Goal: Register for event/course

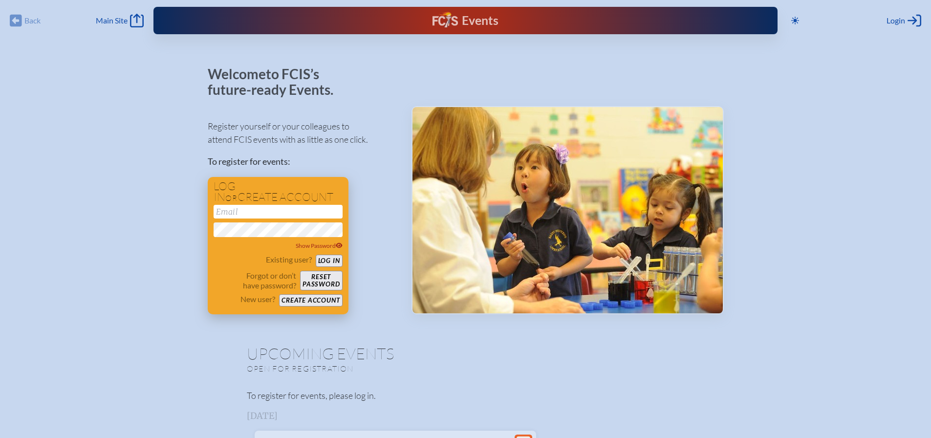
click at [246, 212] on input "email" at bounding box center [278, 212] width 129 height 14
type input "[EMAIL_ADDRESS][DOMAIN_NAME]"
click at [322, 259] on button "Log in" at bounding box center [329, 261] width 27 height 12
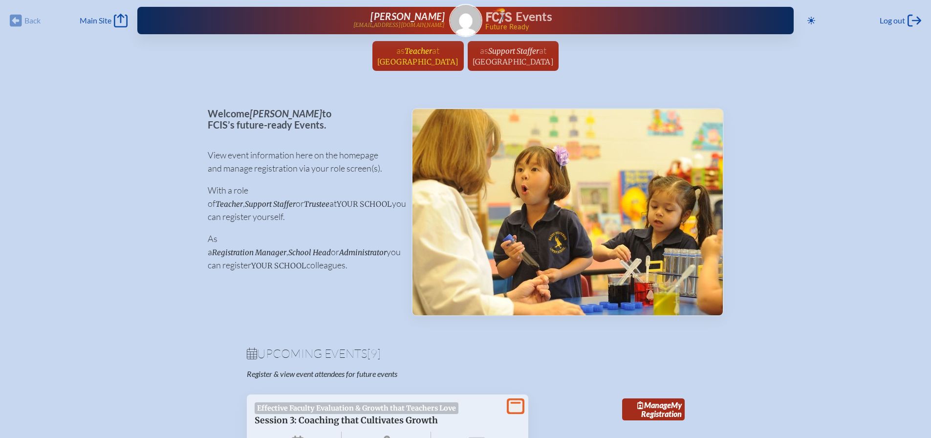
click at [381, 61] on span "[GEOGRAPHIC_DATA]" at bounding box center [418, 61] width 82 height 9
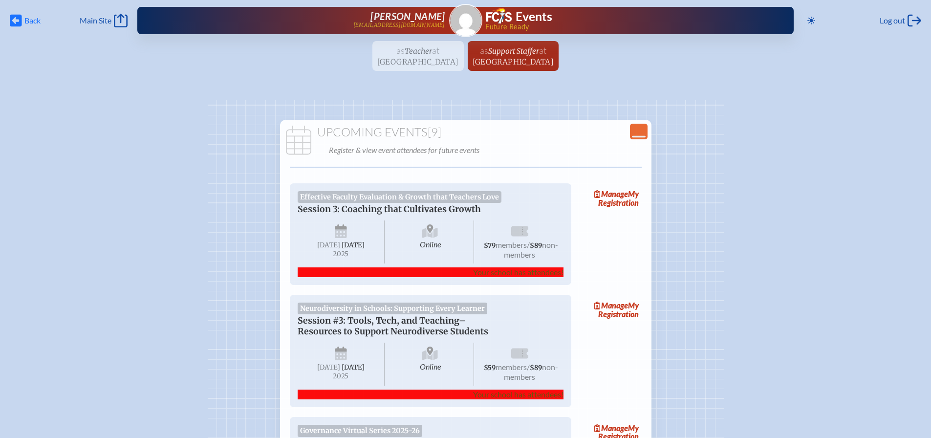
click at [18, 21] on icon "Back" at bounding box center [16, 21] width 12 height 14
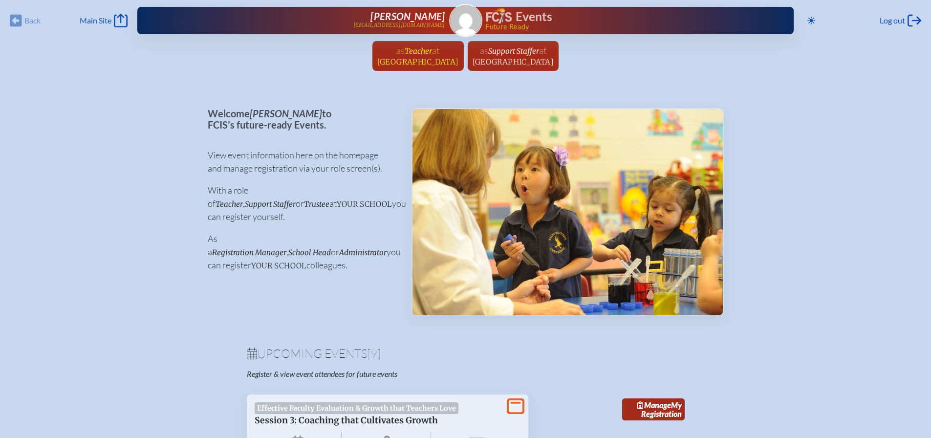
click at [405, 55] on span "Teacher" at bounding box center [418, 50] width 27 height 9
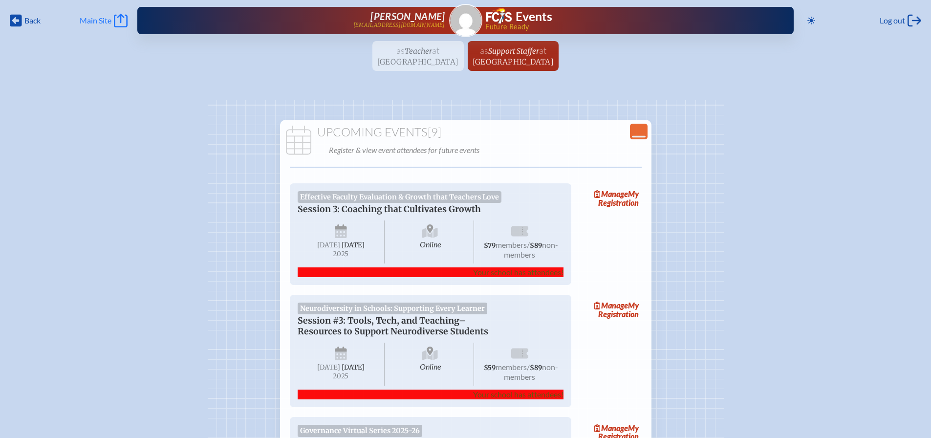
click at [98, 17] on span "Main Site" at bounding box center [96, 21] width 32 height 10
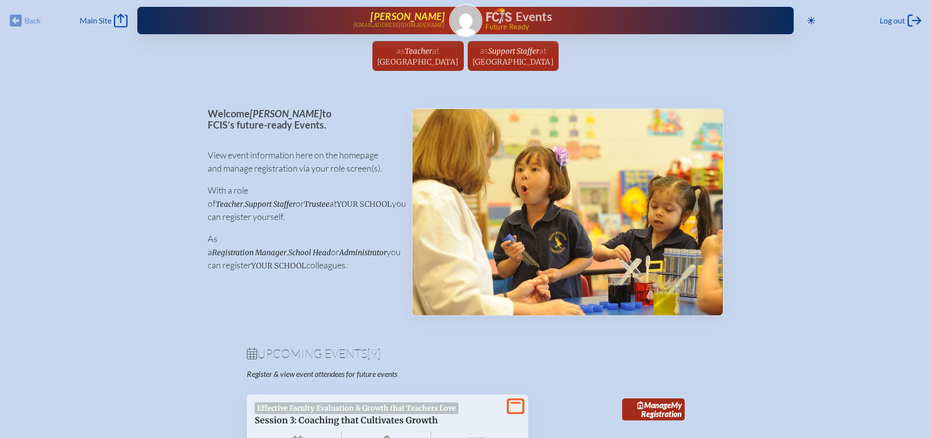
click at [416, 19] on span "[PERSON_NAME]" at bounding box center [408, 16] width 74 height 12
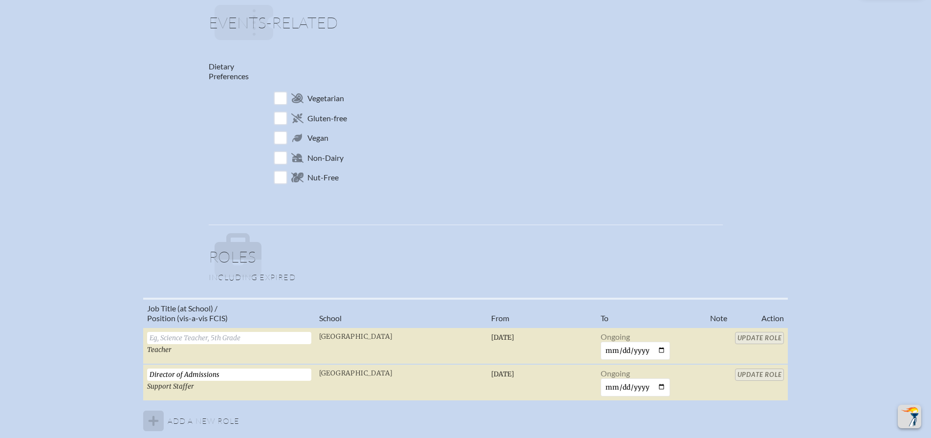
scroll to position [407, 0]
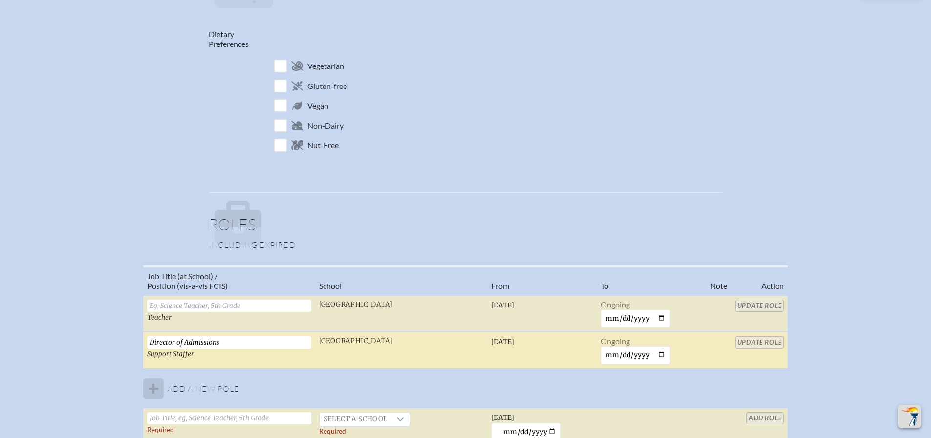
click at [227, 342] on input "Director of Admissions" at bounding box center [229, 342] width 164 height 12
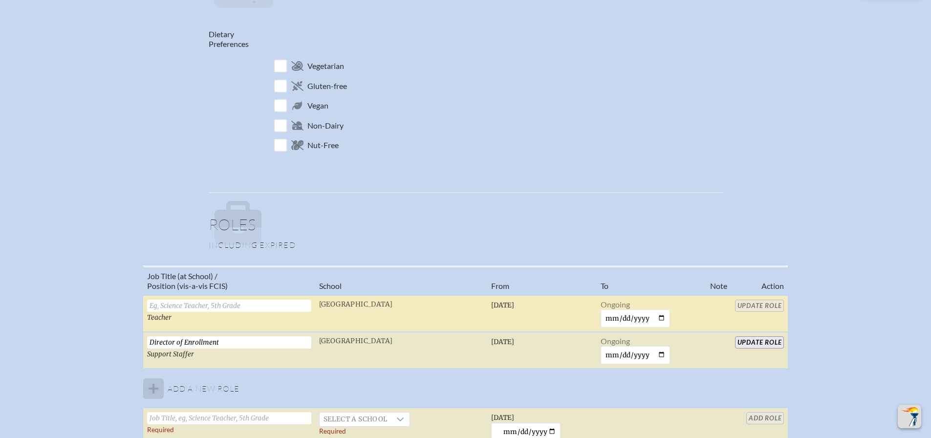
type input "Director of Enrollment"
click at [160, 306] on input "text" at bounding box center [229, 306] width 164 height 12
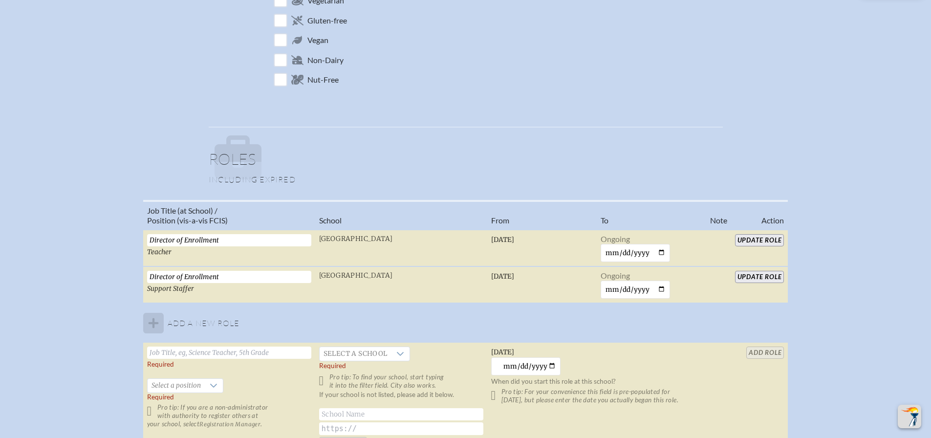
scroll to position [489, 0]
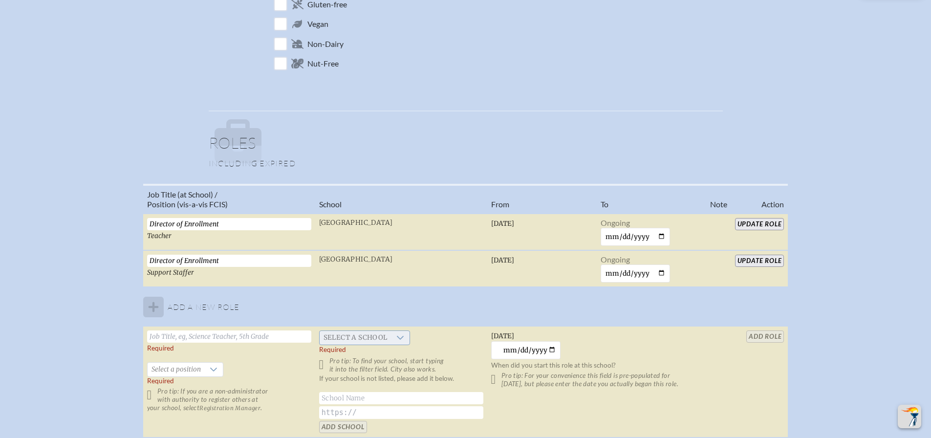
type input "Director of Enrollment"
click at [401, 336] on icon at bounding box center [400, 338] width 8 height 8
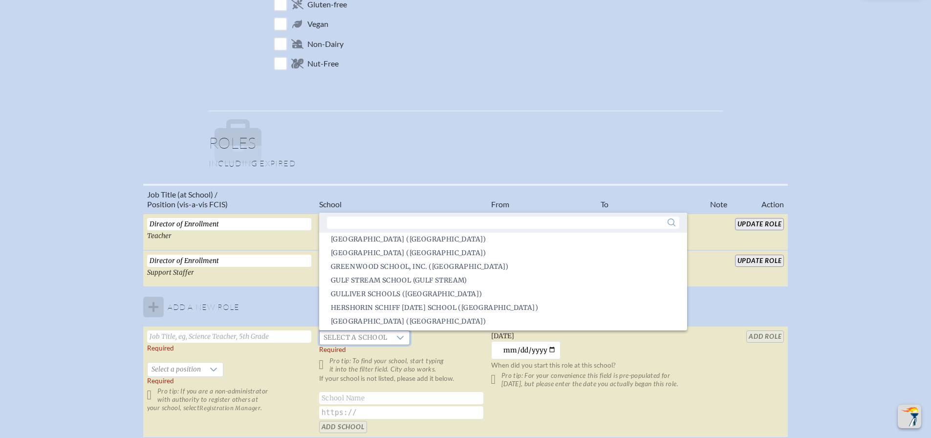
scroll to position [849, 0]
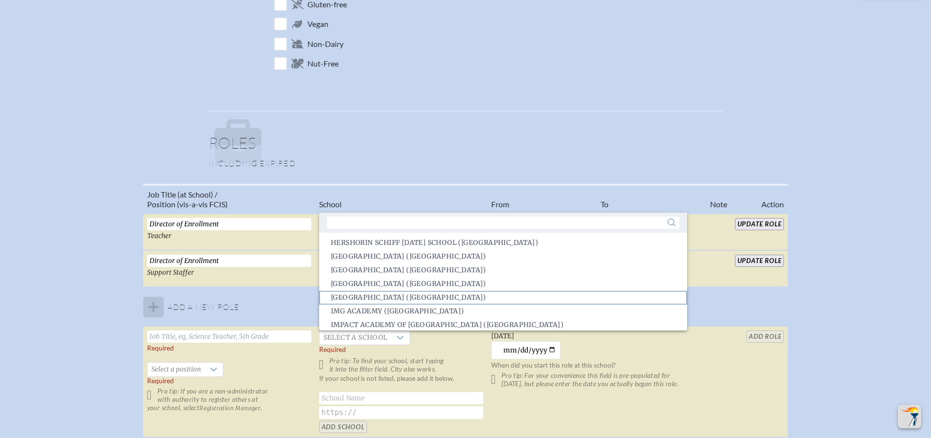
click at [396, 294] on span "Holy Trinity Episcopal Academy (Melbourne)" at bounding box center [408, 298] width 155 height 10
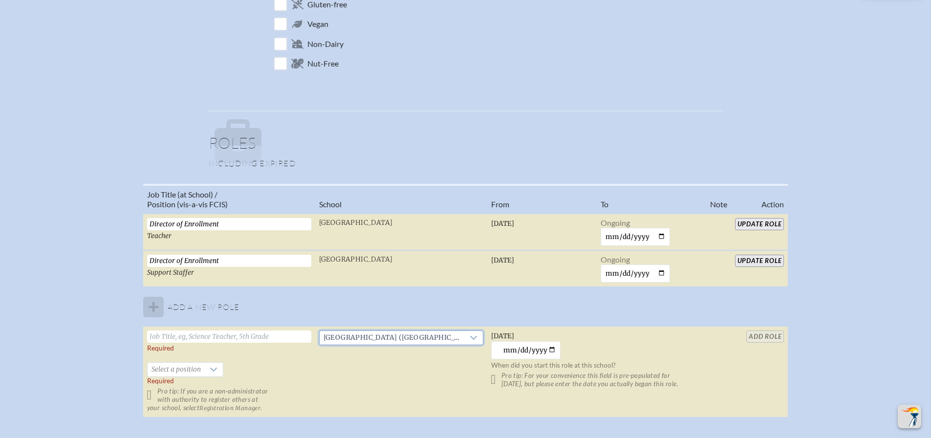
scroll to position [538, 0]
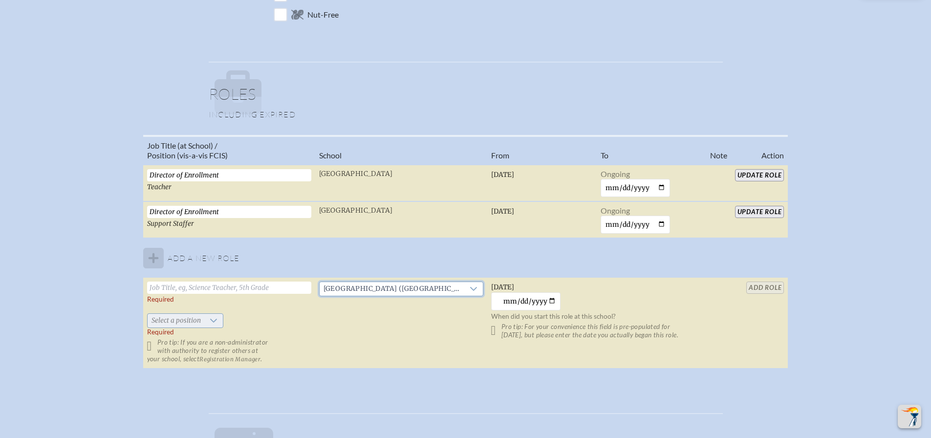
click at [210, 321] on icon at bounding box center [214, 321] width 8 height 8
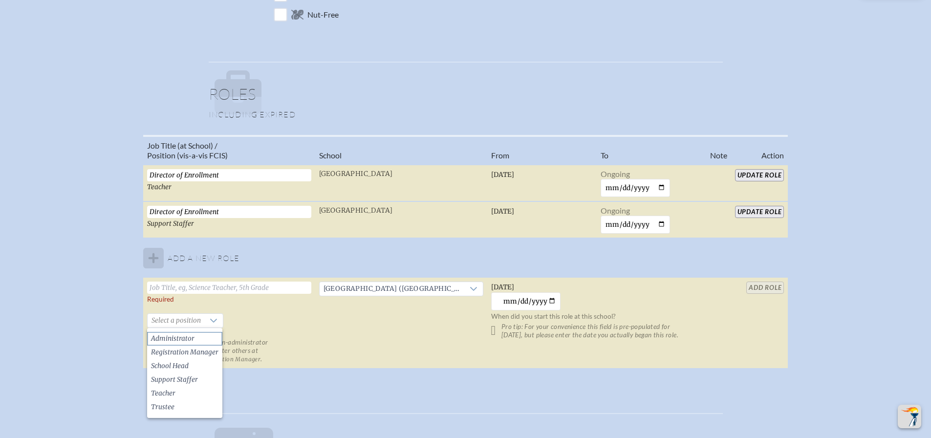
click at [185, 340] on span "Administrator" at bounding box center [173, 339] width 44 height 10
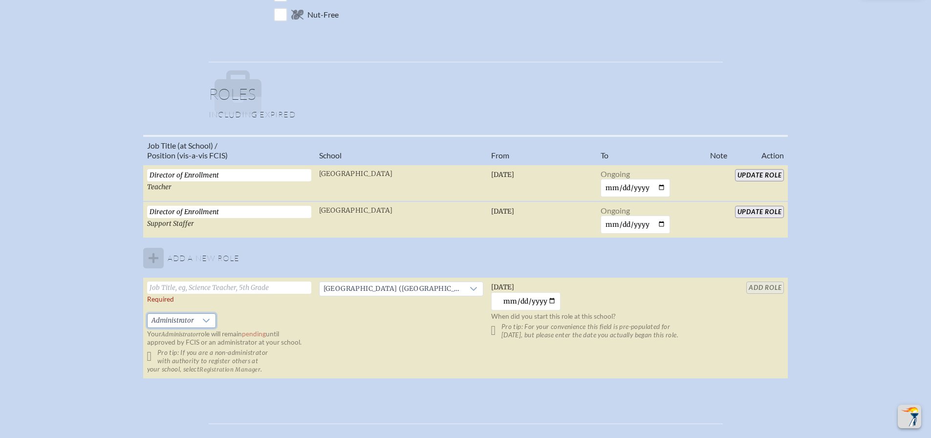
click at [166, 287] on input "text" at bounding box center [229, 288] width 164 height 12
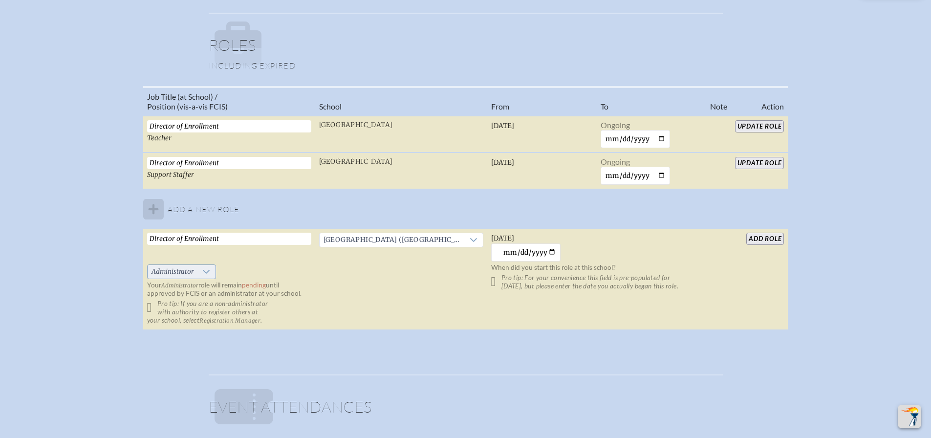
type input "Director of Enrollment"
click at [175, 270] on span "Administrator" at bounding box center [173, 272] width 50 height 14
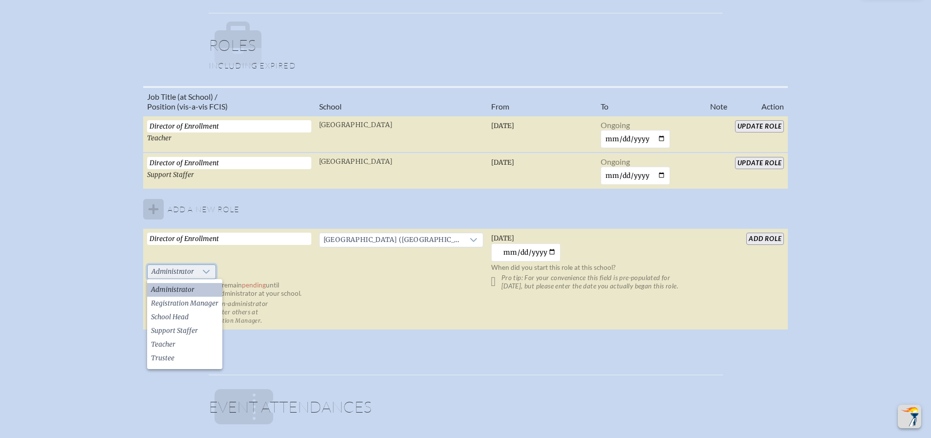
click at [175, 270] on span "Administrator" at bounding box center [173, 272] width 50 height 14
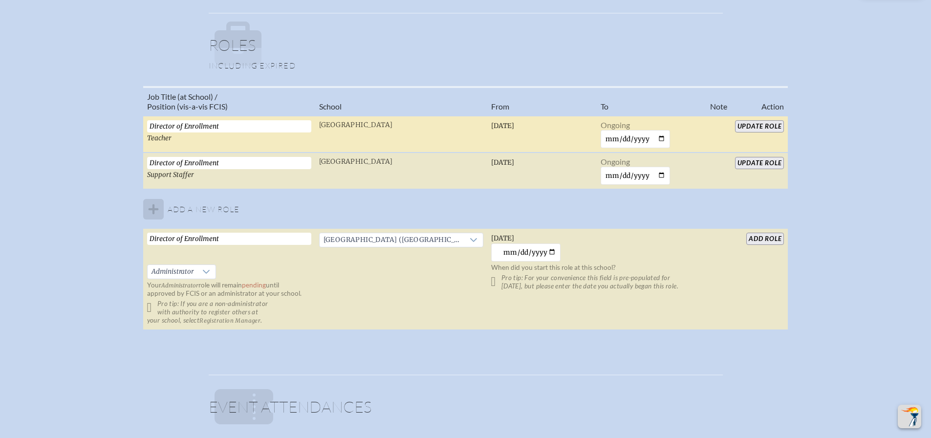
click at [231, 126] on input "Director of Enrollment" at bounding box center [229, 126] width 164 height 12
type input "D"
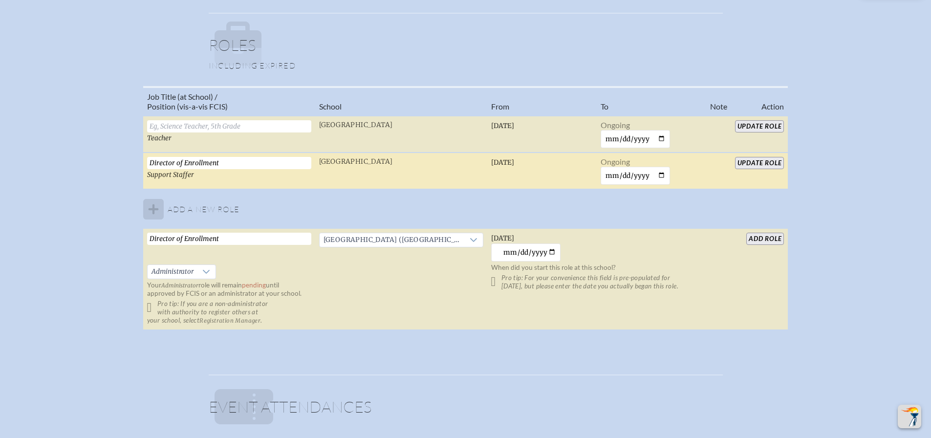
click at [231, 163] on input "Director of Enrollment" at bounding box center [229, 163] width 164 height 12
type input "D"
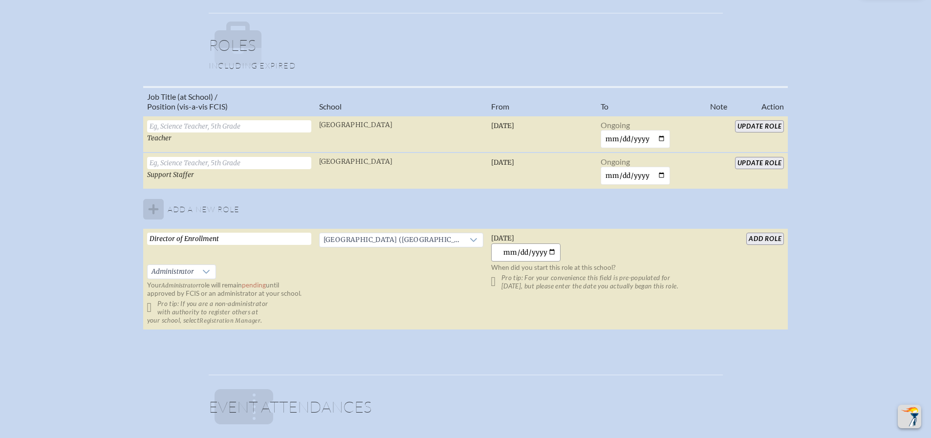
click at [551, 252] on input "[DATE]" at bounding box center [526, 252] width 70 height 18
type input "2020-08-10"
click at [763, 239] on input "add Role" at bounding box center [766, 239] width 38 height 12
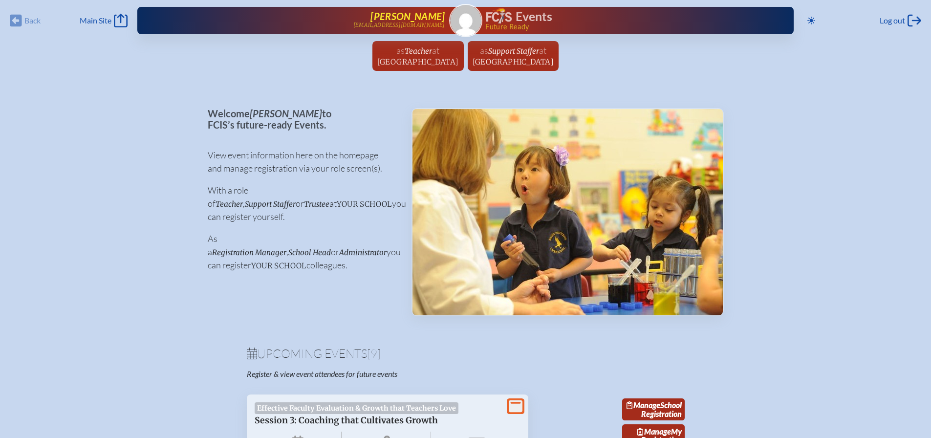
click at [400, 19] on span "[PERSON_NAME]" at bounding box center [408, 16] width 74 height 12
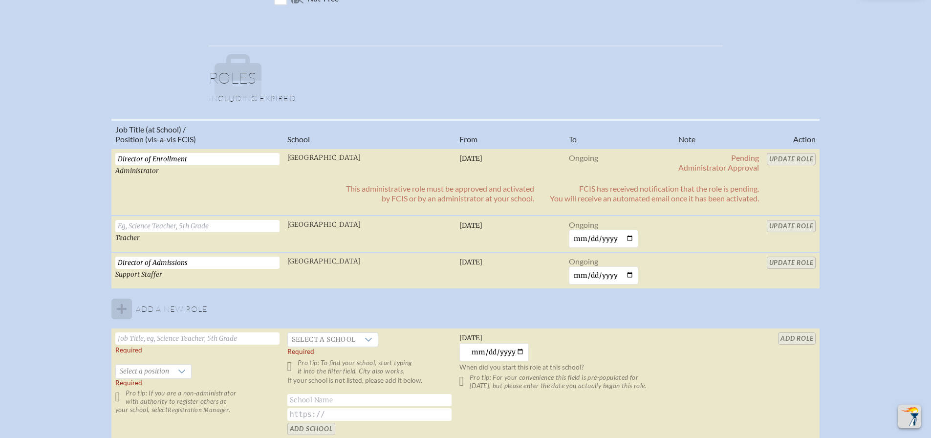
scroll to position [587, 0]
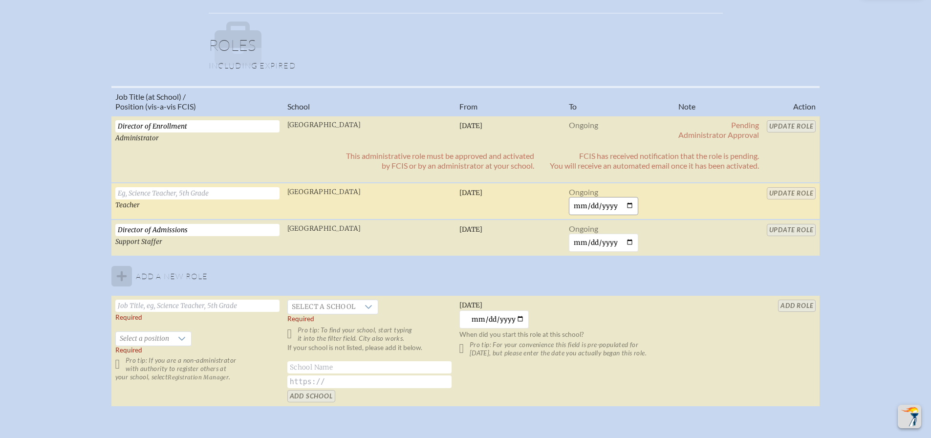
click at [629, 203] on input "date" at bounding box center [604, 206] width 70 height 18
type input "[DATE]"
click at [786, 192] on input "Update Role" at bounding box center [791, 193] width 49 height 12
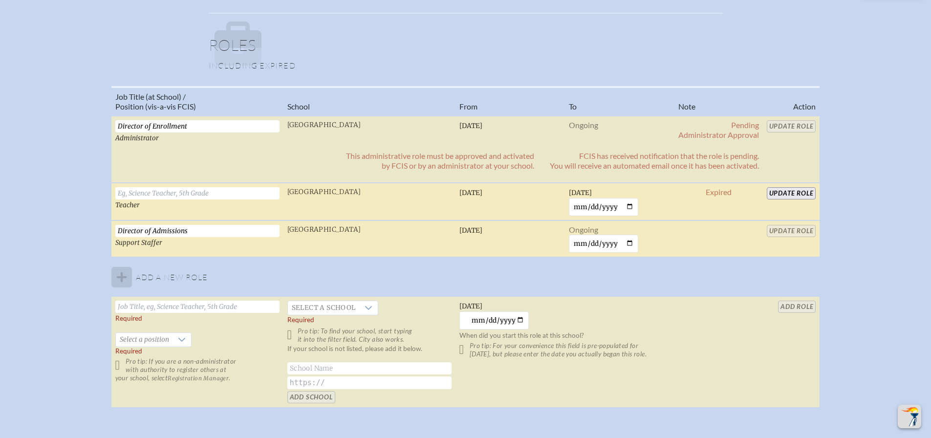
click at [195, 230] on input "Director of Admissions" at bounding box center [197, 231] width 164 height 12
type input "D"
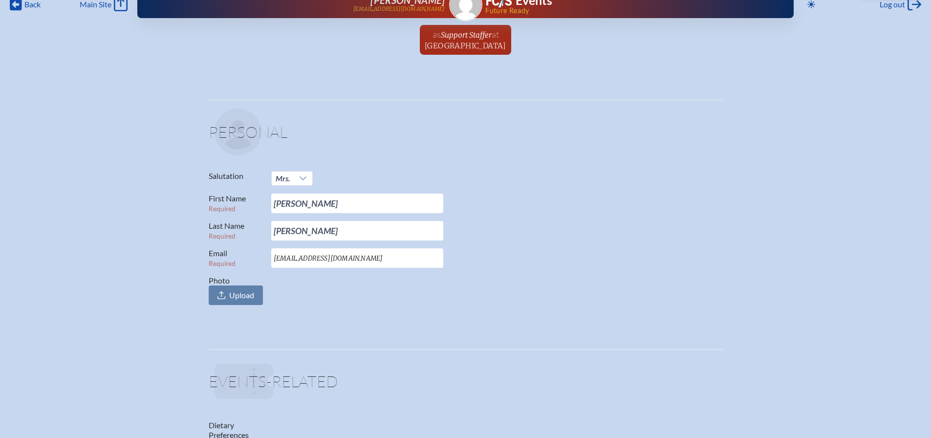
scroll to position [0, 0]
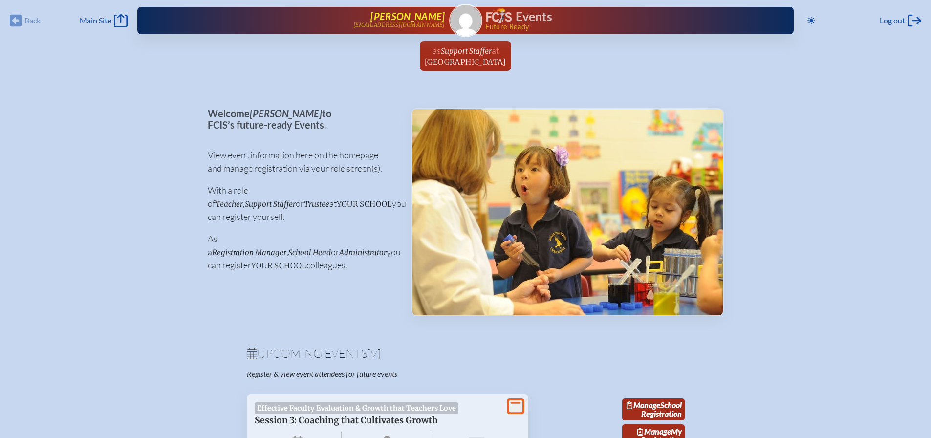
click at [403, 14] on span "[PERSON_NAME]" at bounding box center [408, 16] width 74 height 12
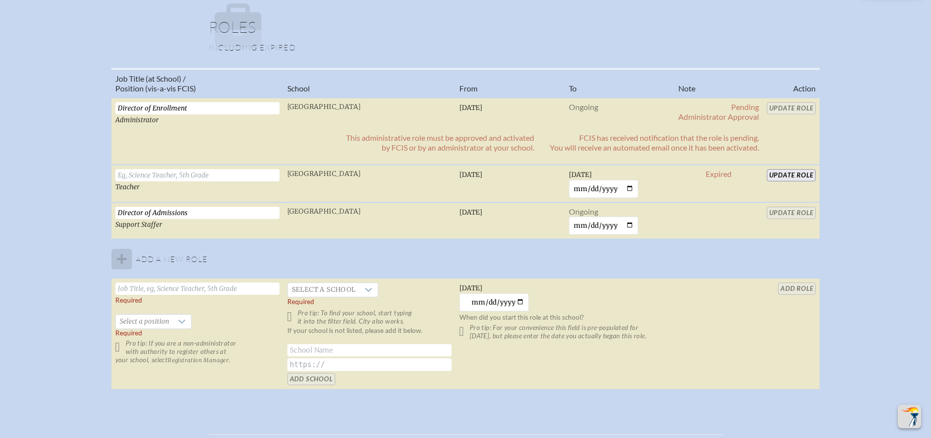
scroll to position [474, 0]
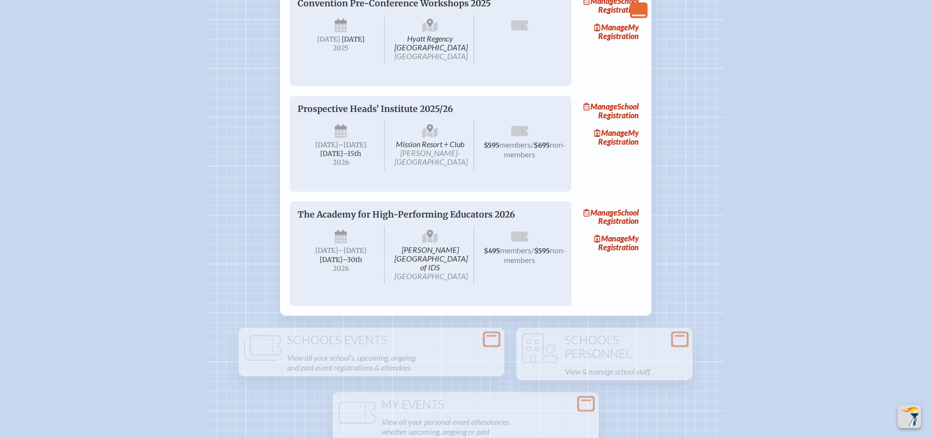
scroll to position [1043, 0]
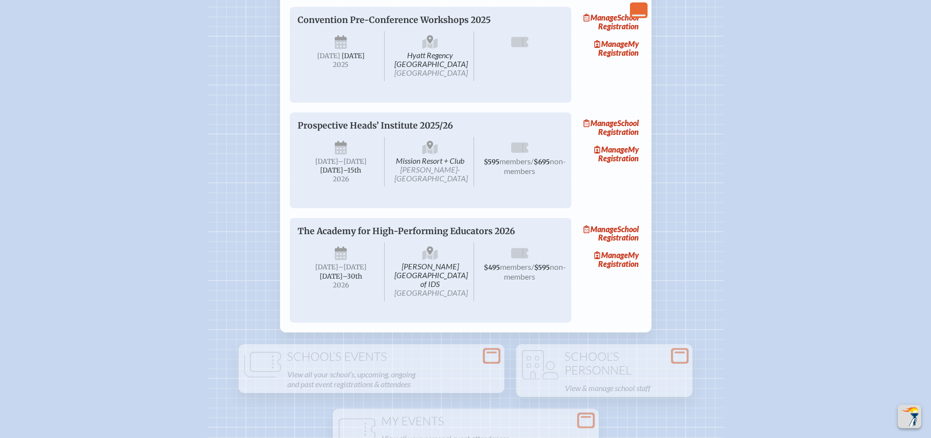
click at [342, 60] on span "[DATE]" at bounding box center [353, 56] width 23 height 8
click at [621, 60] on link "Manage My Registration" at bounding box center [610, 48] width 63 height 22
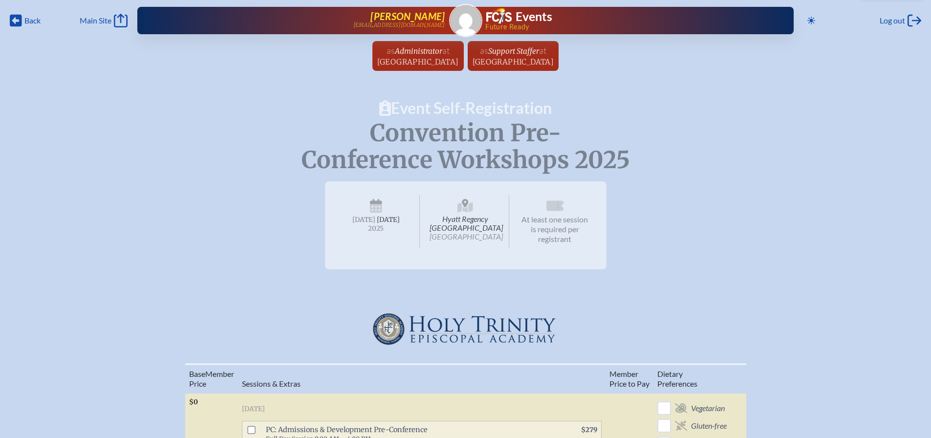
click at [401, 18] on span "[PERSON_NAME]" at bounding box center [408, 16] width 74 height 12
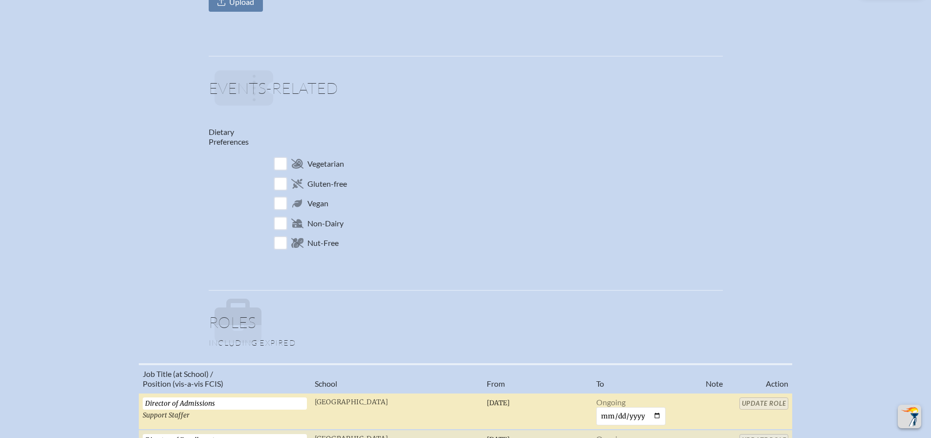
scroll to position [440, 0]
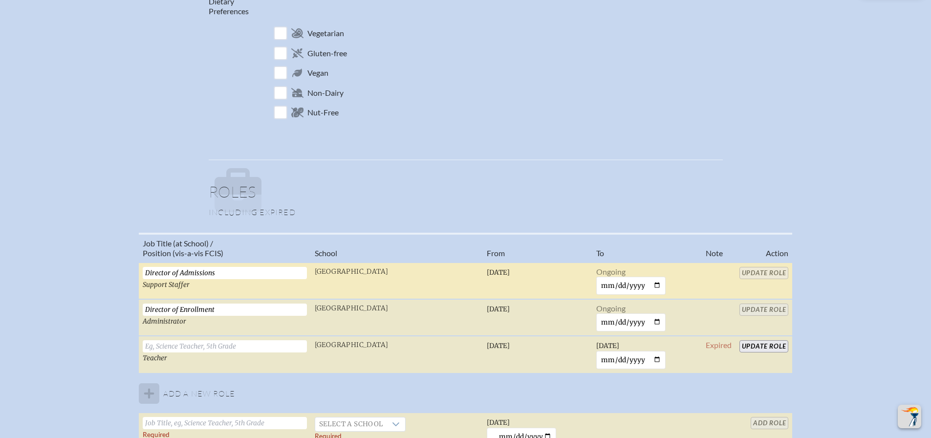
click at [226, 272] on input "Director of Admissions" at bounding box center [225, 273] width 164 height 12
type input "D"
click at [762, 271] on input "Update Role" at bounding box center [764, 273] width 49 height 12
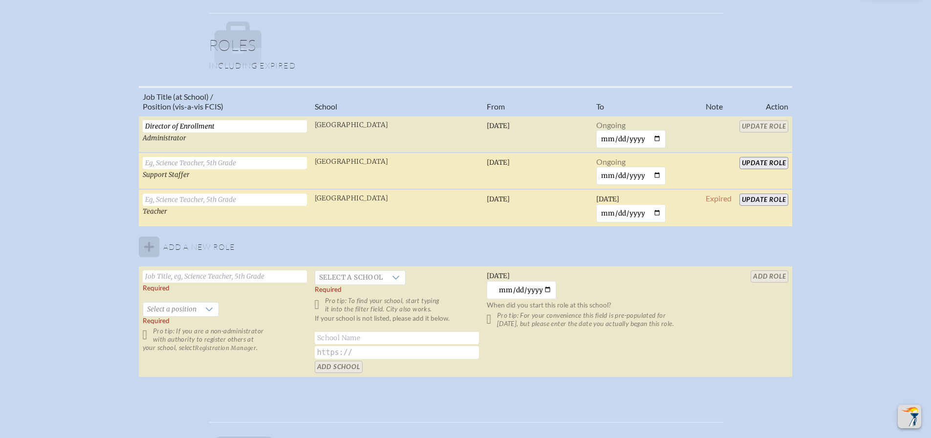
scroll to position [489, 0]
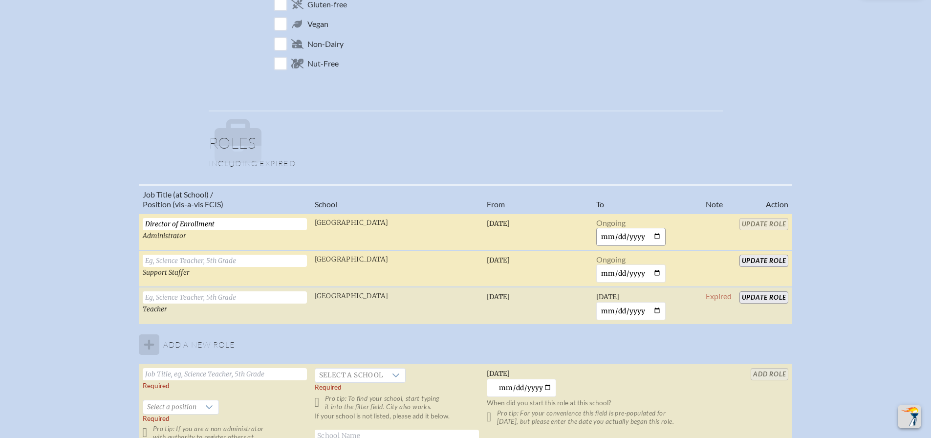
click at [637, 233] on input "date" at bounding box center [631, 237] width 70 height 18
click at [610, 235] on input "date" at bounding box center [631, 237] width 70 height 18
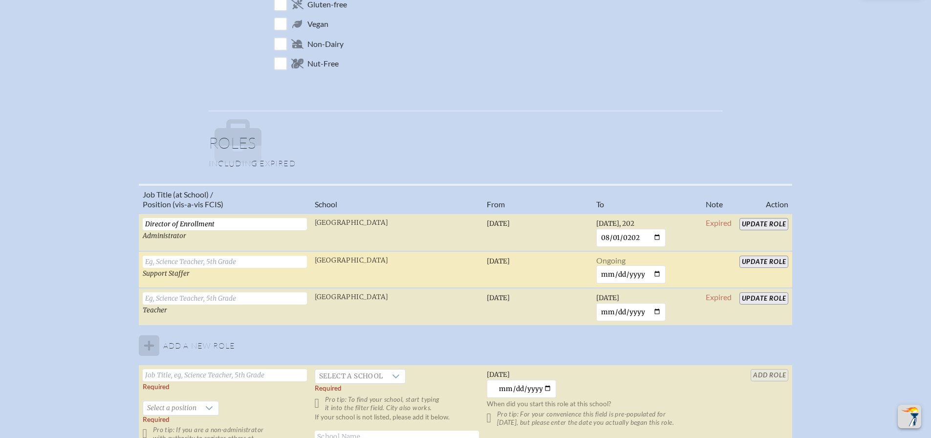
type input "[DATE]"
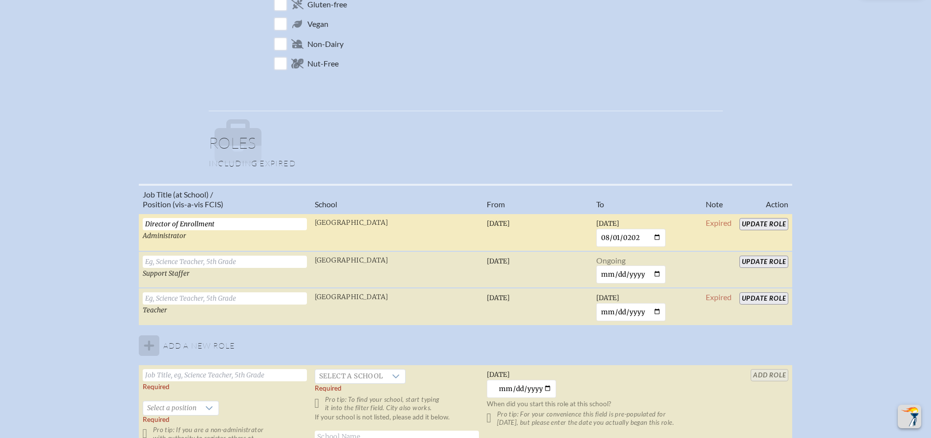
click at [764, 223] on input "Update Role" at bounding box center [764, 224] width 49 height 12
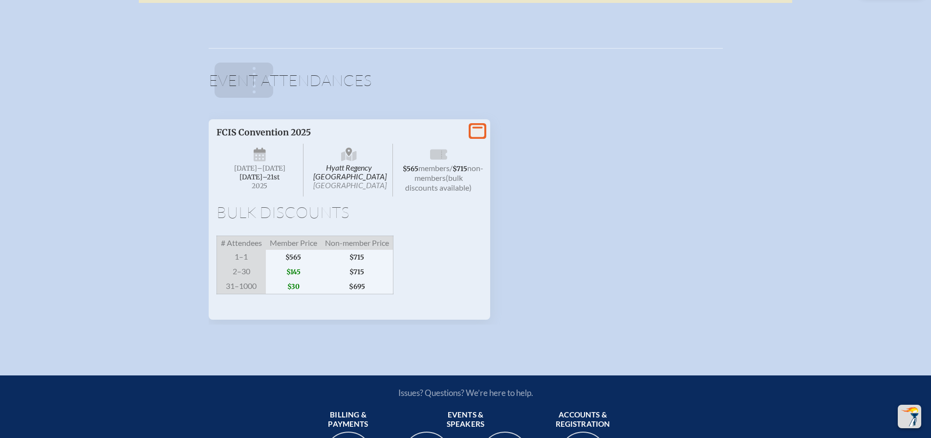
scroll to position [847, 0]
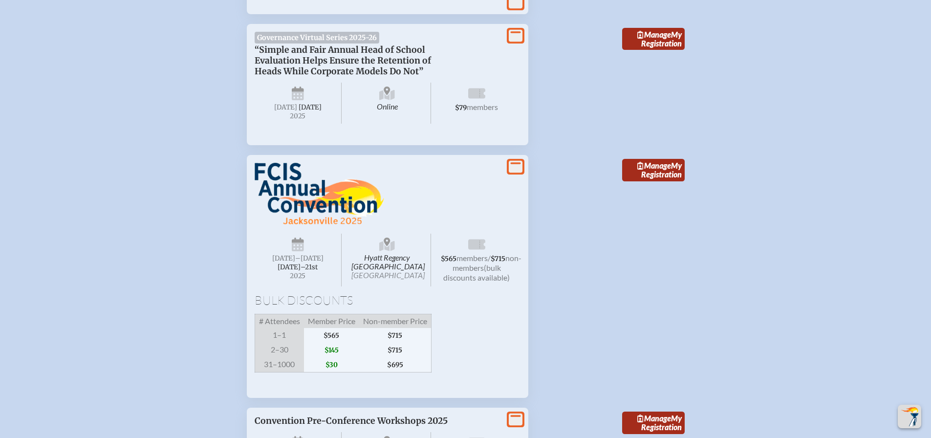
scroll to position [864, 0]
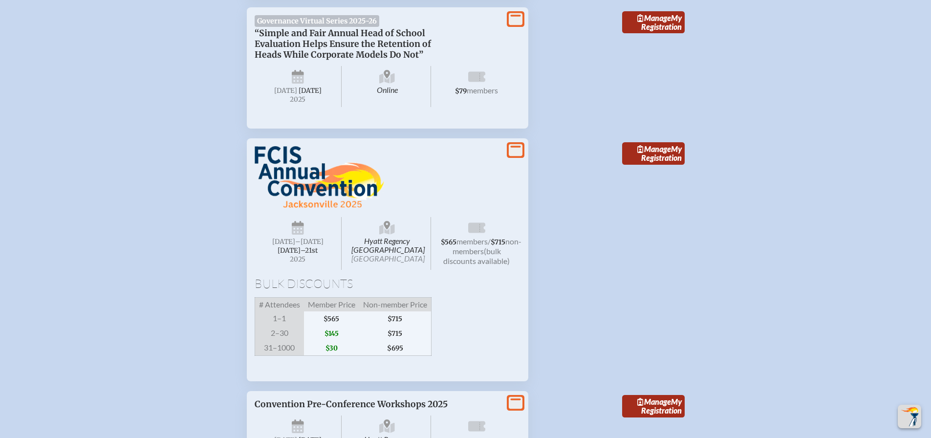
click at [278, 255] on span "[DATE]–⁠21st" at bounding box center [298, 250] width 40 height 8
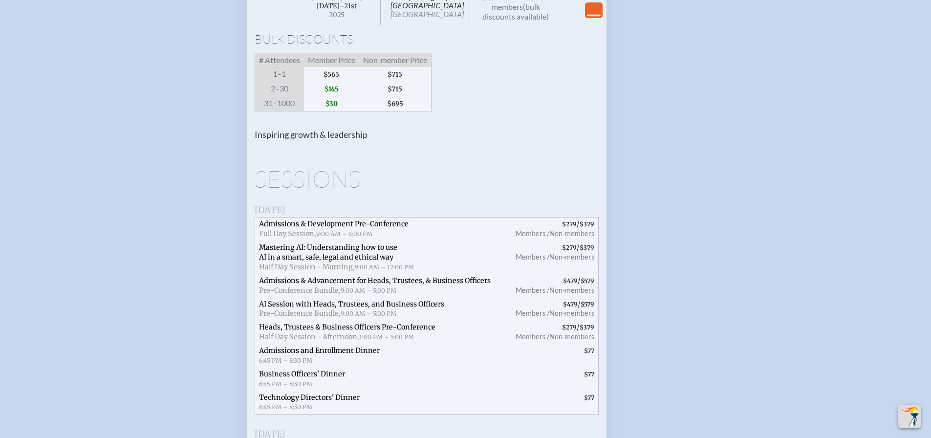
scroll to position [1124, 0]
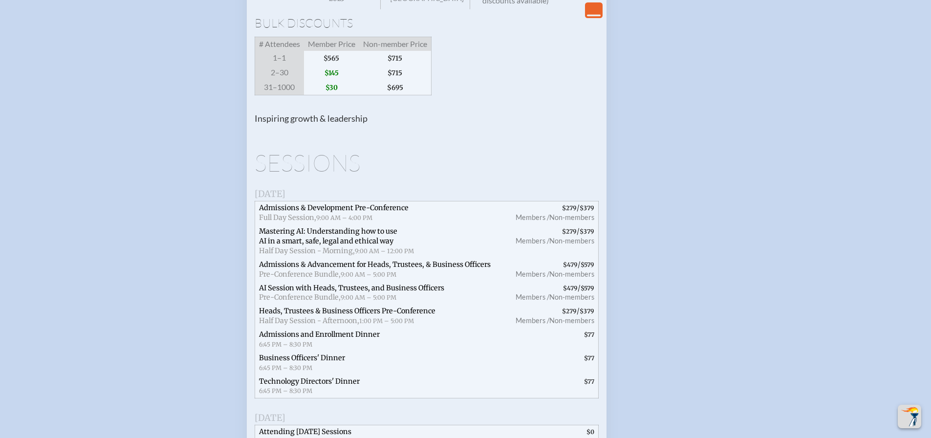
click at [337, 339] on span "Admissions and Enrollment Dinner" at bounding box center [319, 334] width 121 height 9
click at [299, 348] on span "6:45 PM – 8:30 PM" at bounding box center [285, 344] width 53 height 7
click at [301, 339] on span "Admissions and Enrollment Dinner" at bounding box center [319, 334] width 121 height 9
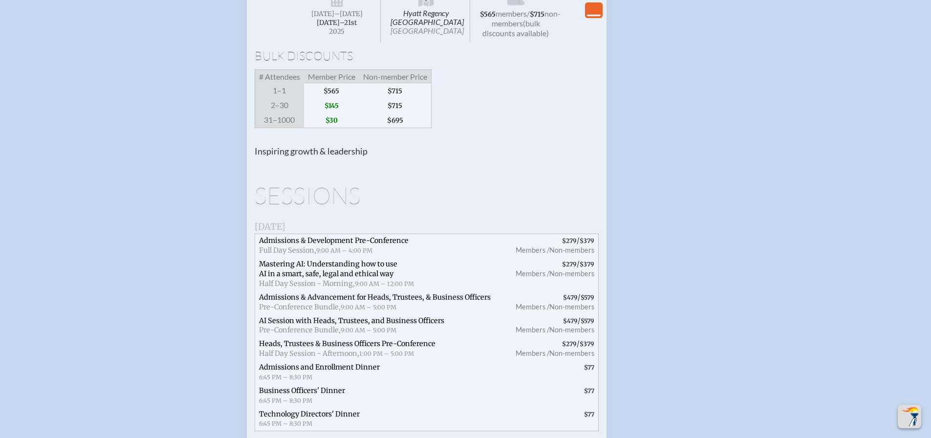
scroll to position [945, 0]
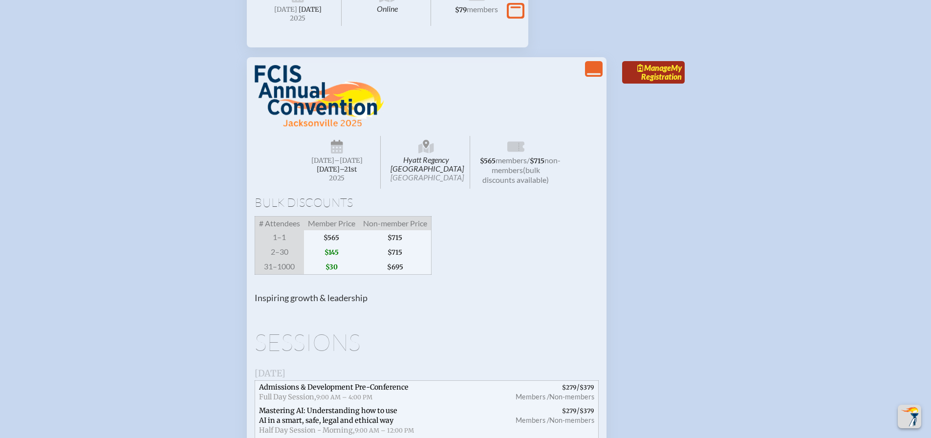
click at [653, 72] on span "Manage" at bounding box center [655, 67] width 34 height 9
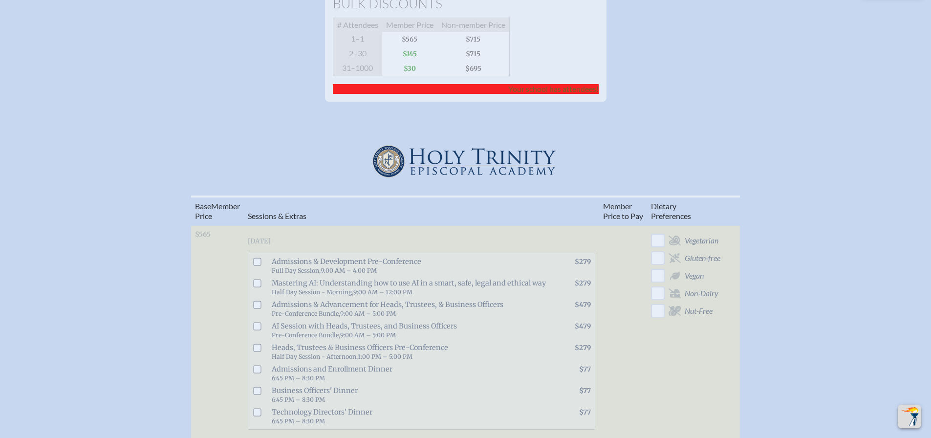
scroll to position [342, 0]
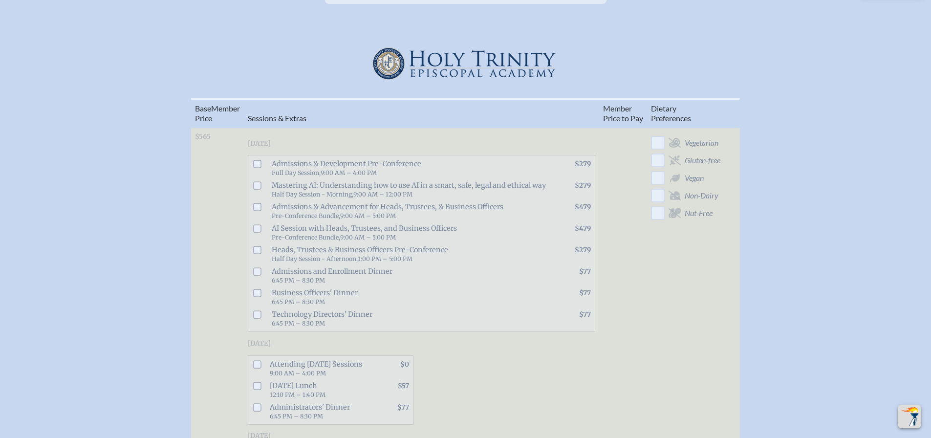
click at [259, 276] on input "checkbox" at bounding box center [257, 272] width 8 height 8
checkbox input "true"
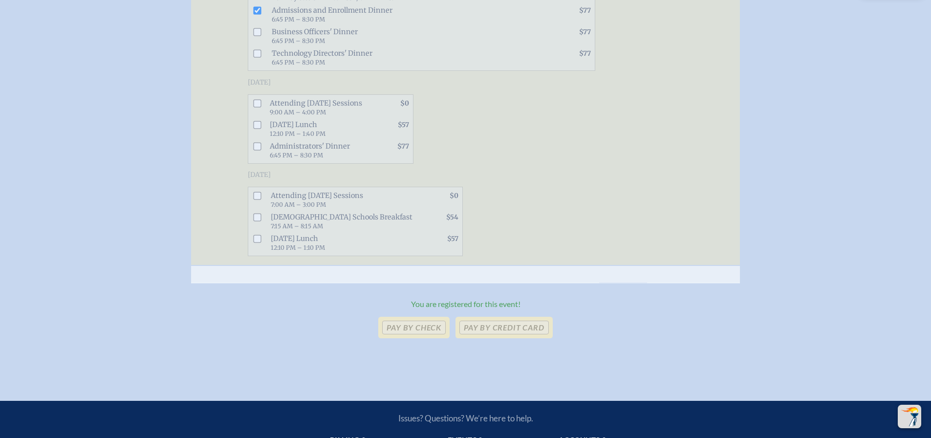
scroll to position [652, 0]
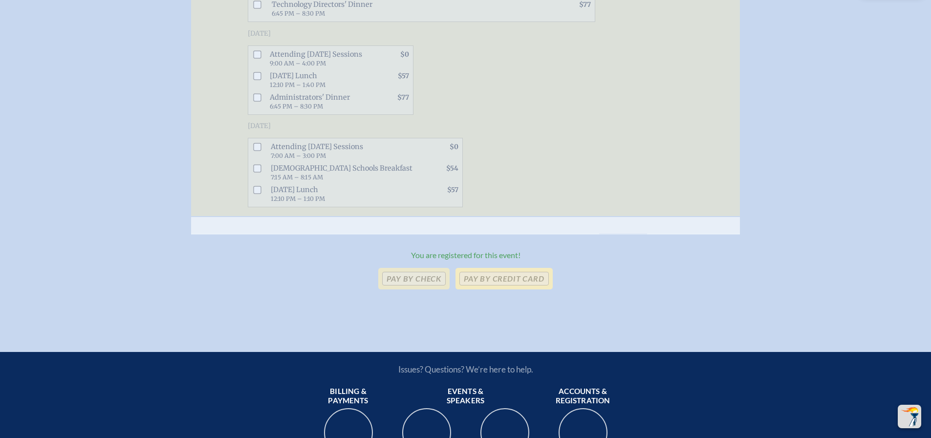
click at [500, 289] on p "Pay by Credit Card" at bounding box center [504, 279] width 97 height 22
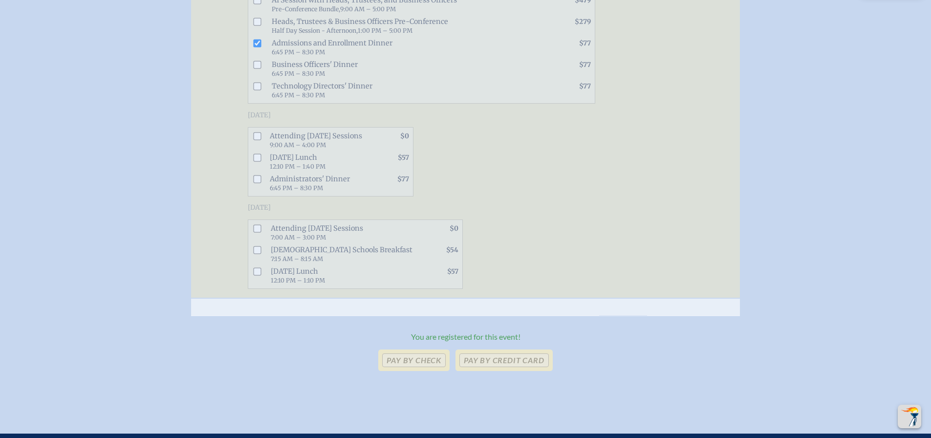
scroll to position [636, 0]
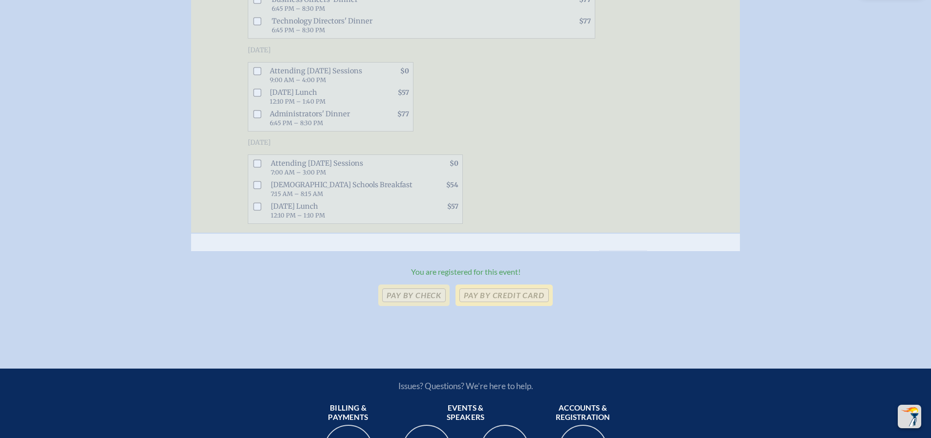
click at [485, 306] on p "Pay by Credit Card" at bounding box center [504, 296] width 97 height 22
click at [508, 306] on p "Pay by Credit Card" at bounding box center [504, 296] width 97 height 22
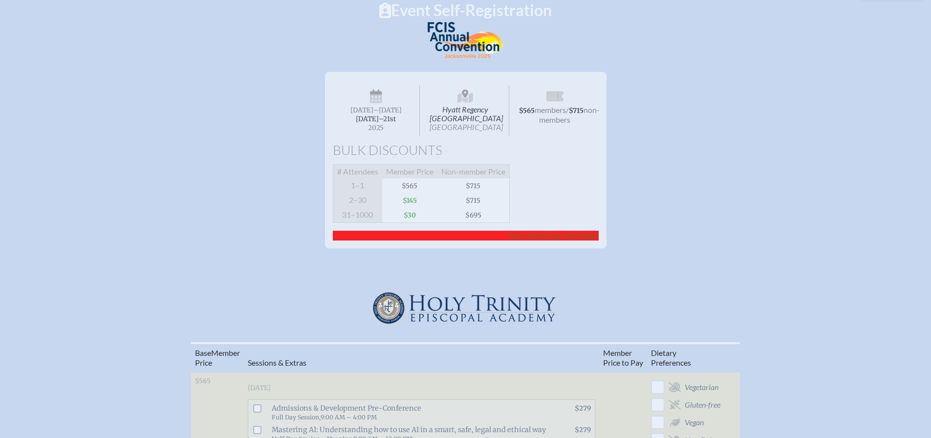
scroll to position [0, 0]
